Goal: Find specific page/section: Find specific page/section

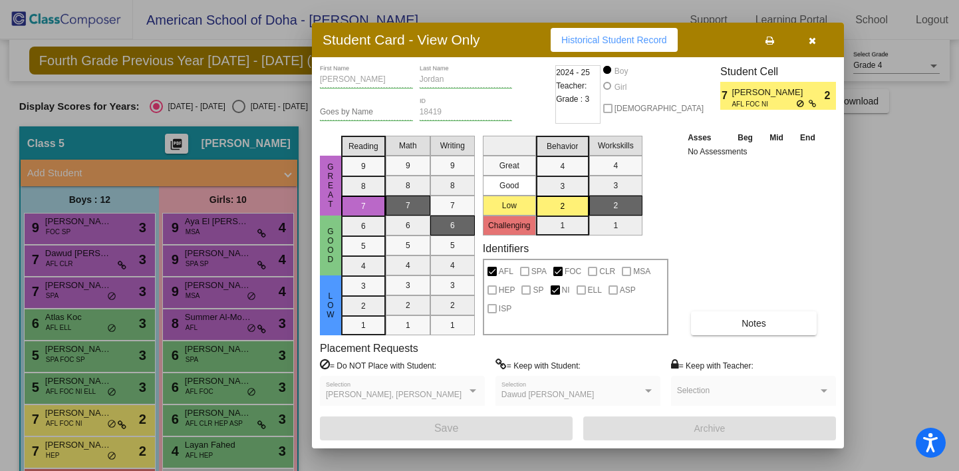
scroll to position [86, 0]
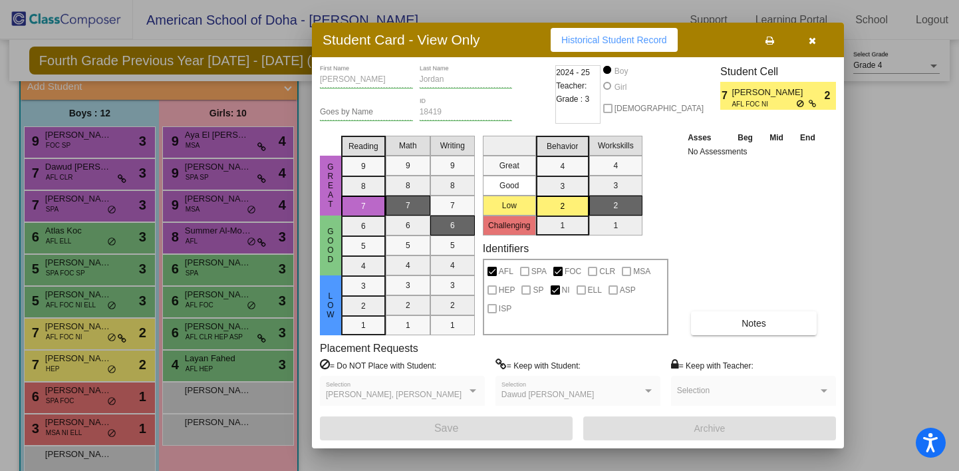
click at [811, 45] on icon "button" at bounding box center [812, 40] width 7 height 9
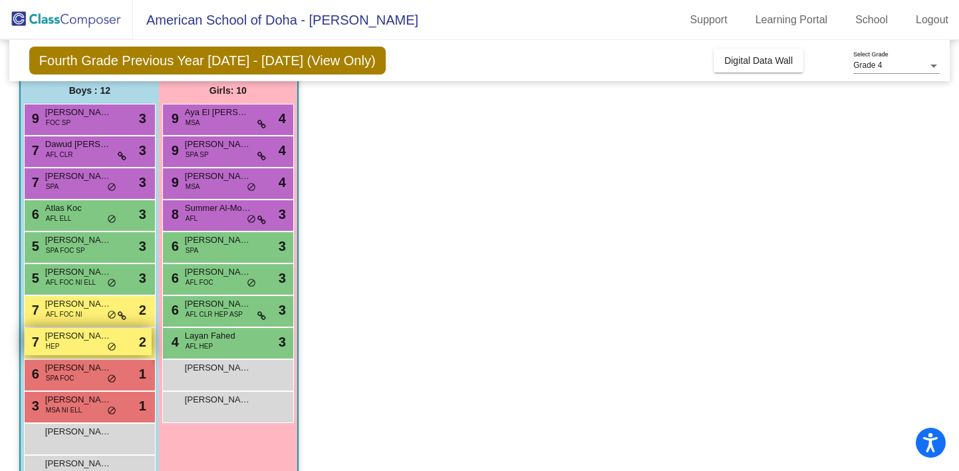
scroll to position [118, 0]
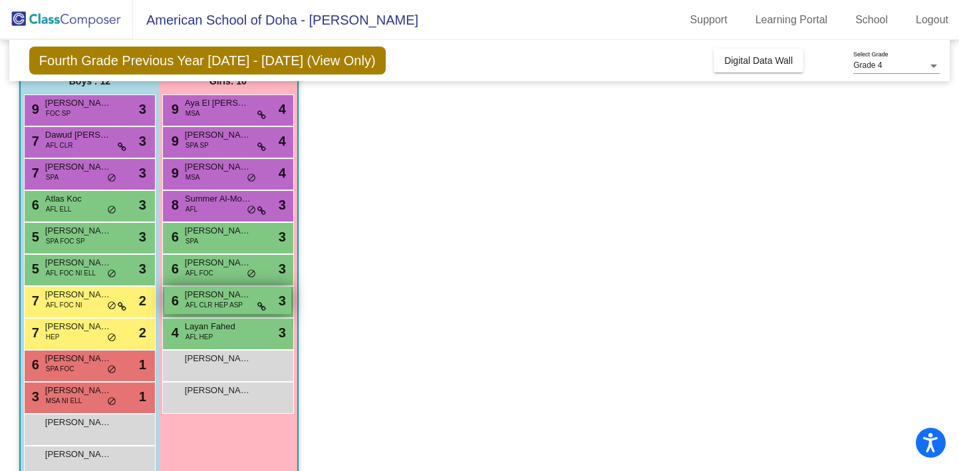
click at [203, 309] on span "AFL CLR HEP ASP" at bounding box center [214, 305] width 57 height 10
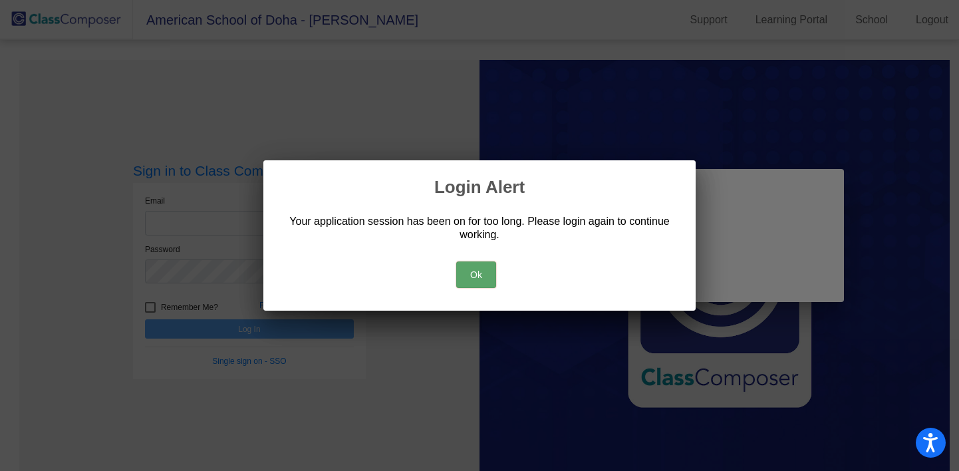
click at [462, 270] on button "Ok" at bounding box center [476, 274] width 40 height 27
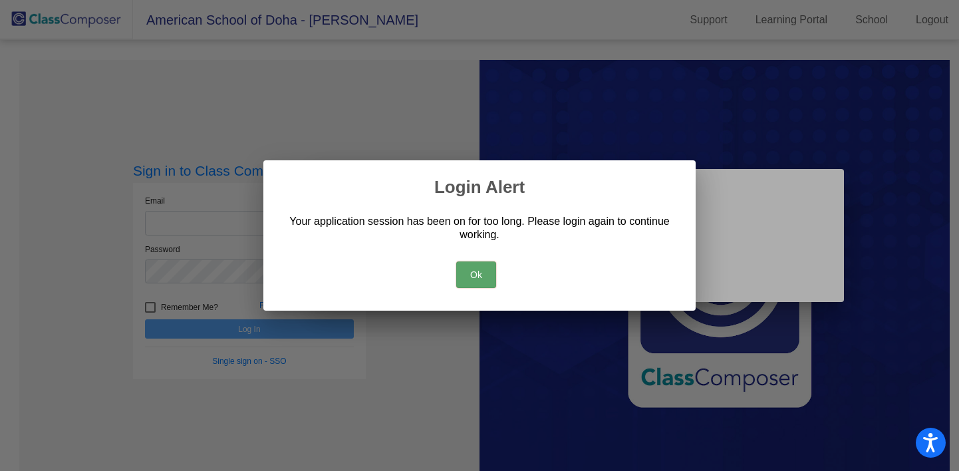
click at [475, 277] on button "Ok" at bounding box center [476, 274] width 40 height 27
